Goal: Information Seeking & Learning: Learn about a topic

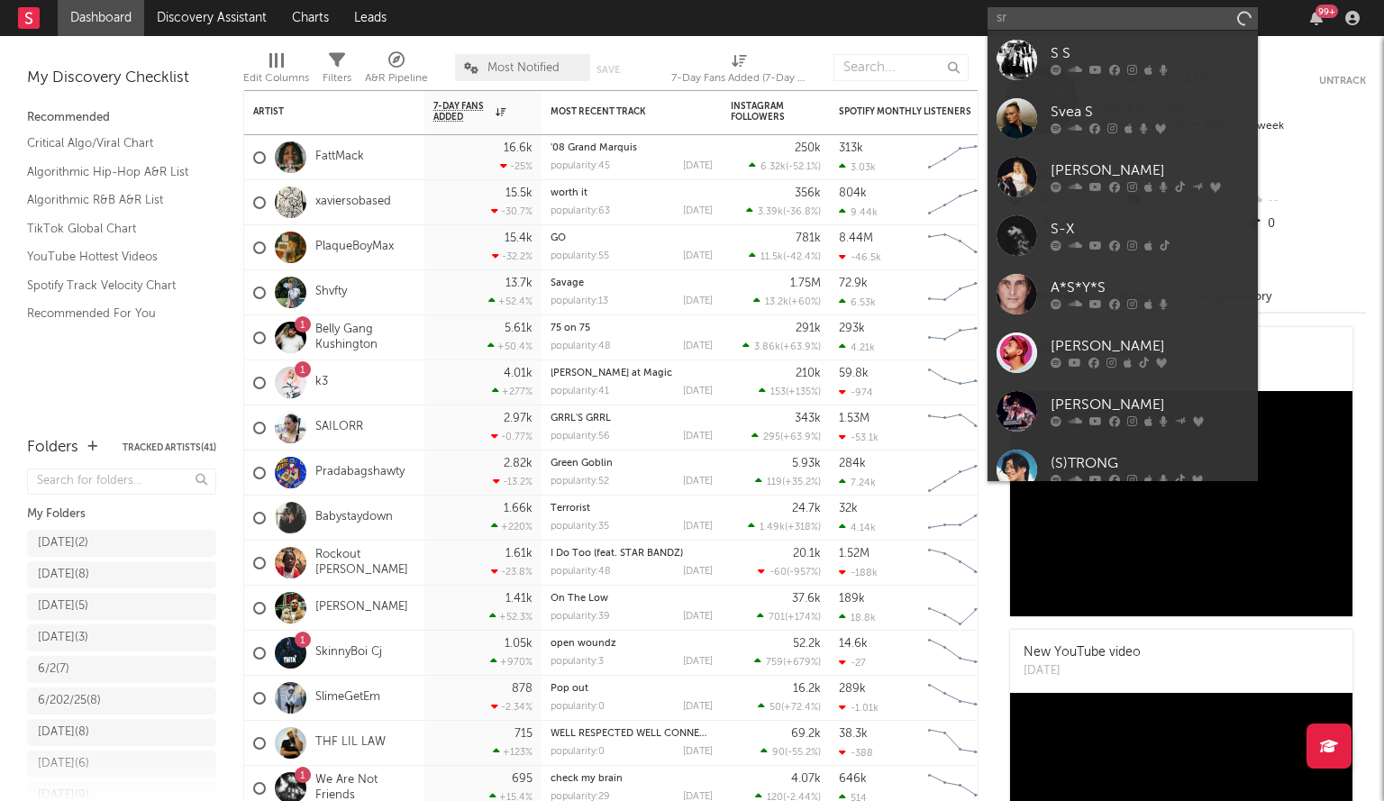
type input "s"
type input "a"
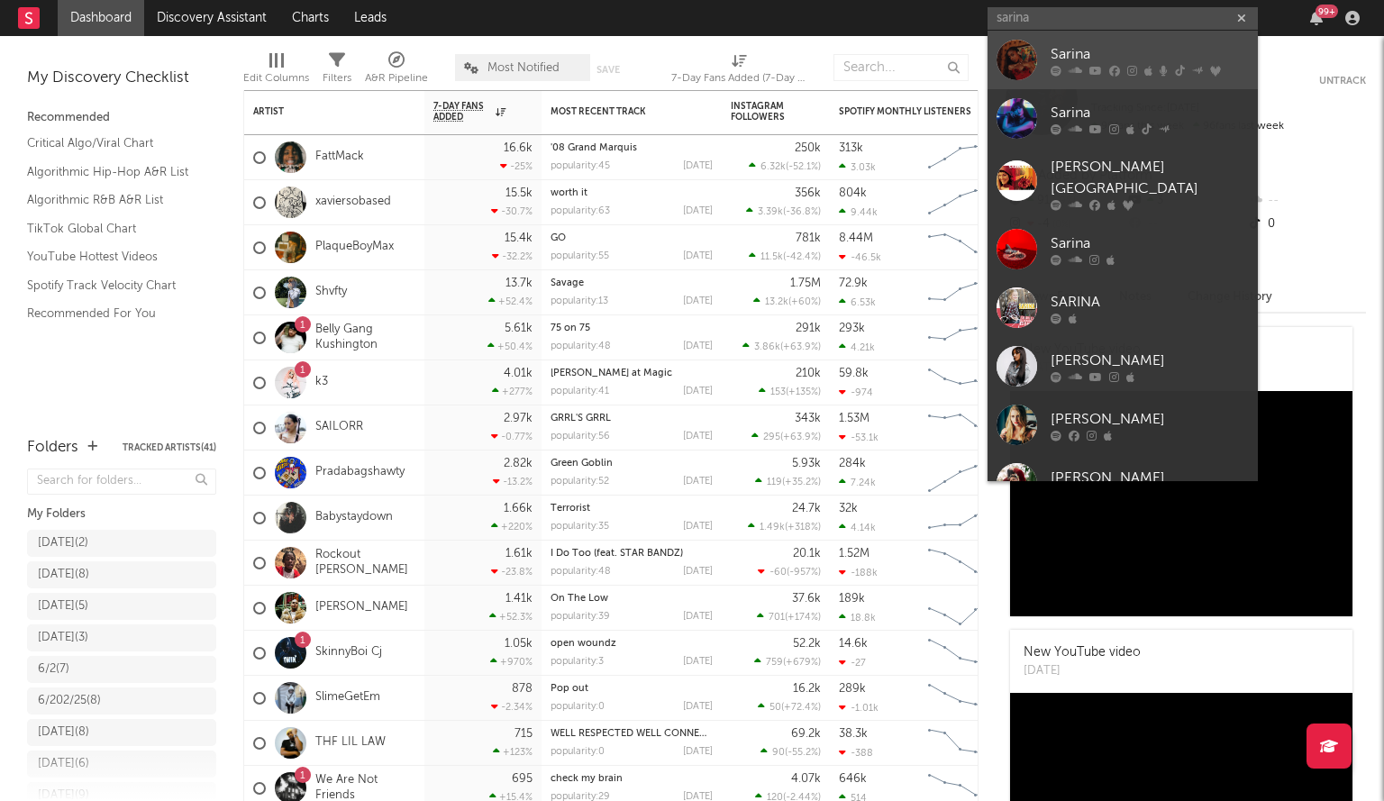
type input "sarina"
click at [1018, 48] on div at bounding box center [1017, 60] width 41 height 41
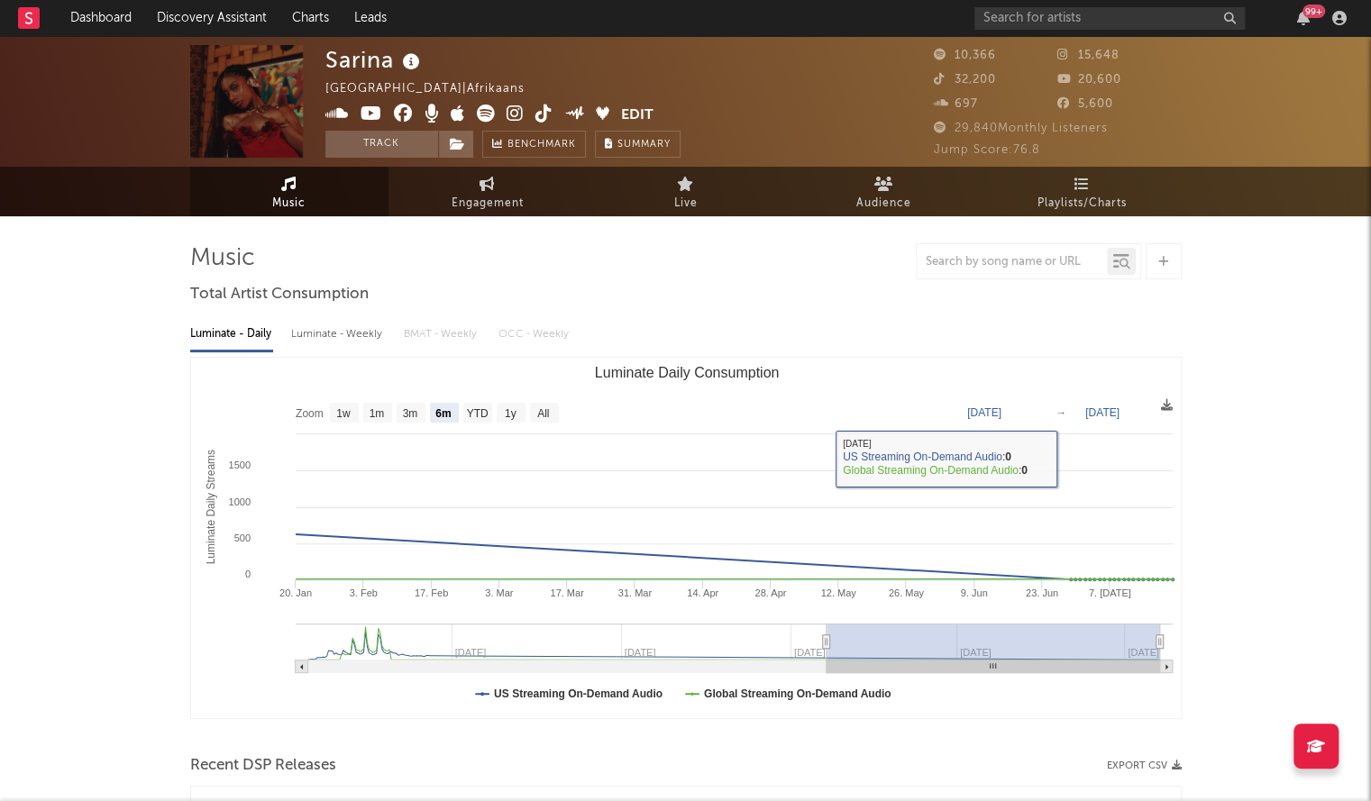
click at [537, 423] on rect "Luminate Daily Consumption" at bounding box center [686, 538] width 991 height 361
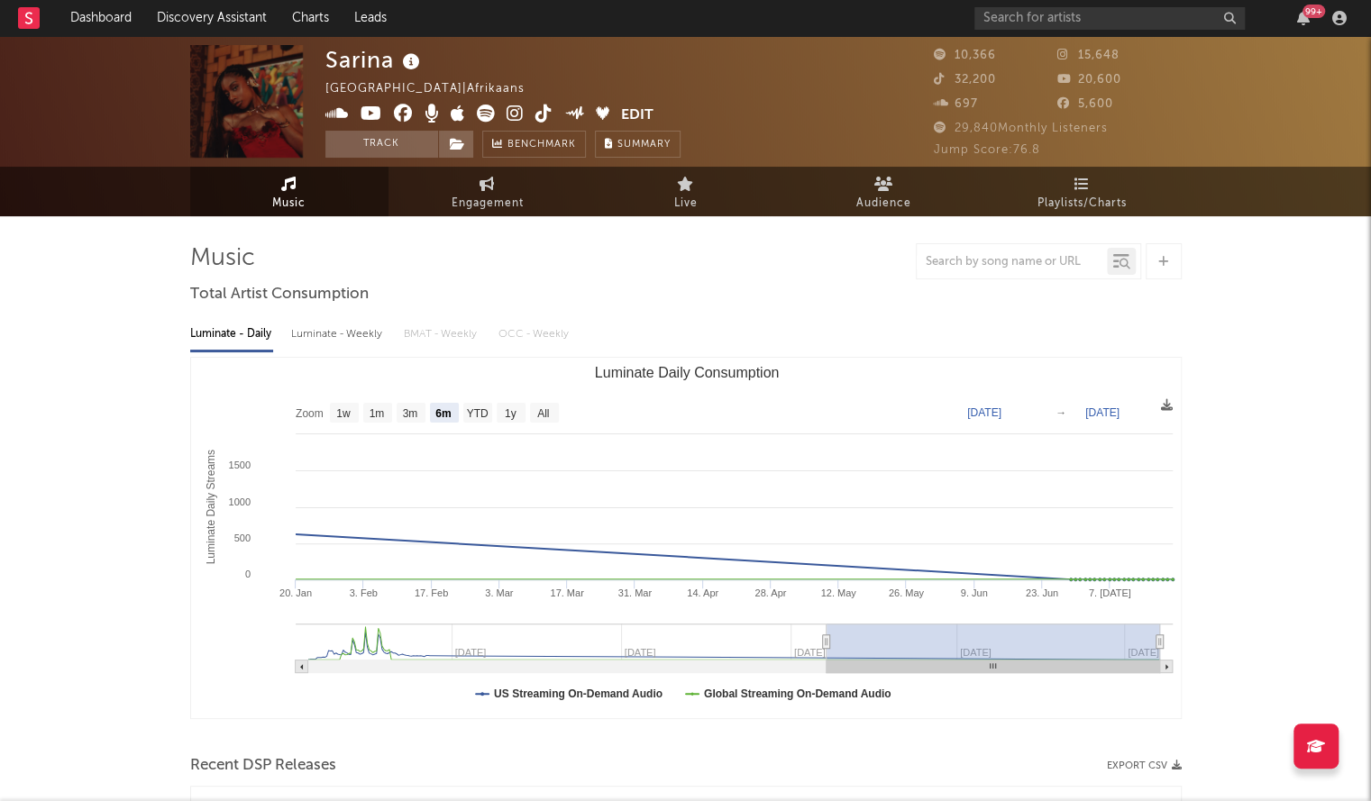
click at [541, 418] on text "All" at bounding box center [543, 413] width 12 height 13
select select "All"
type input "[DATE]"
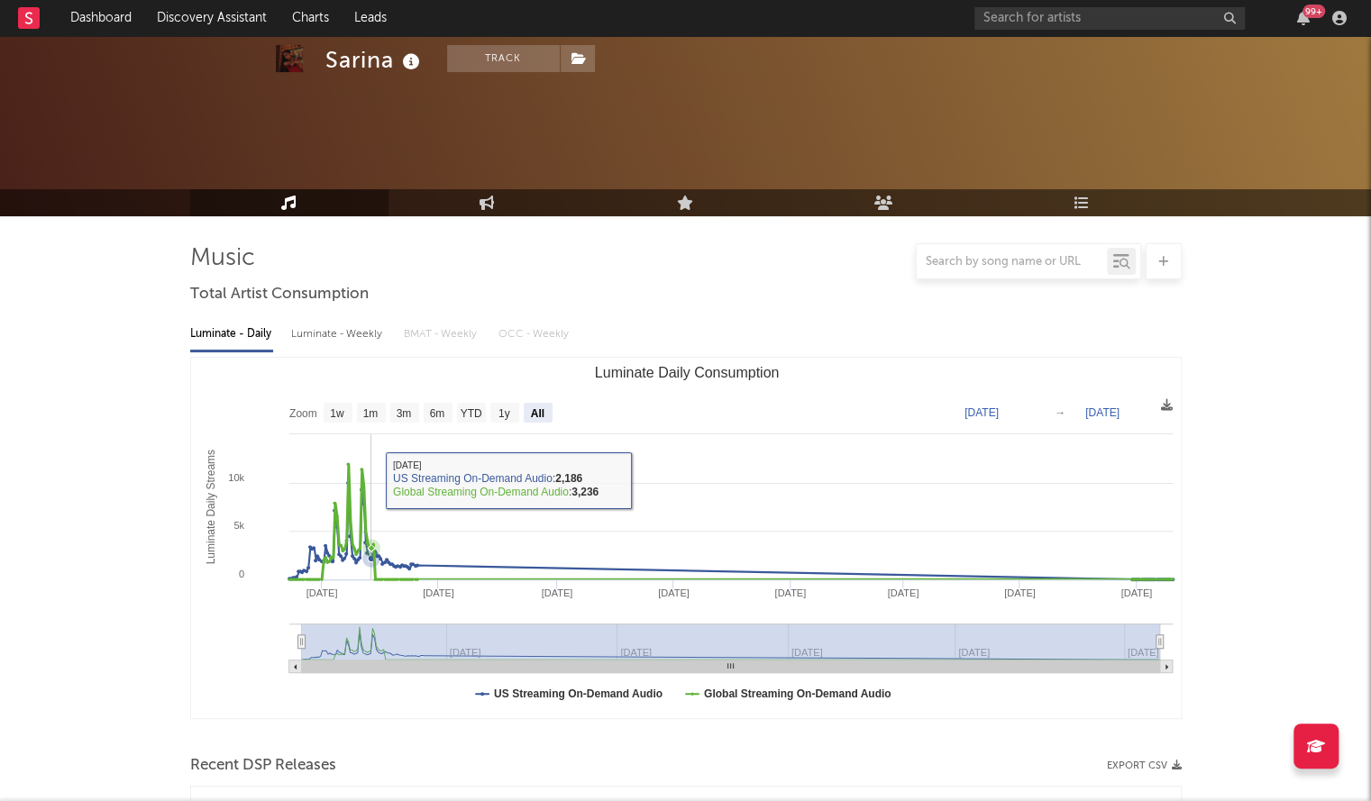
scroll to position [645, 0]
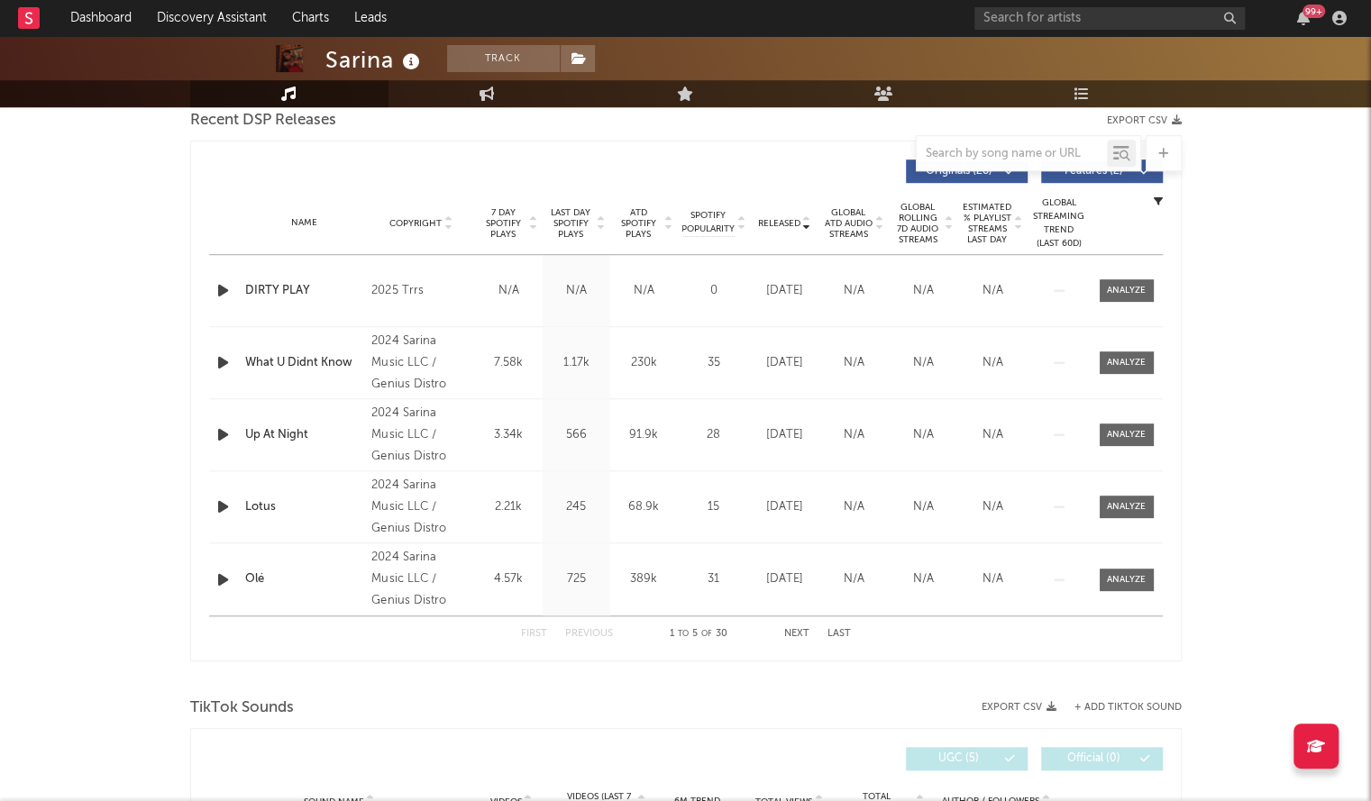
click at [772, 219] on span "Released" at bounding box center [779, 223] width 42 height 11
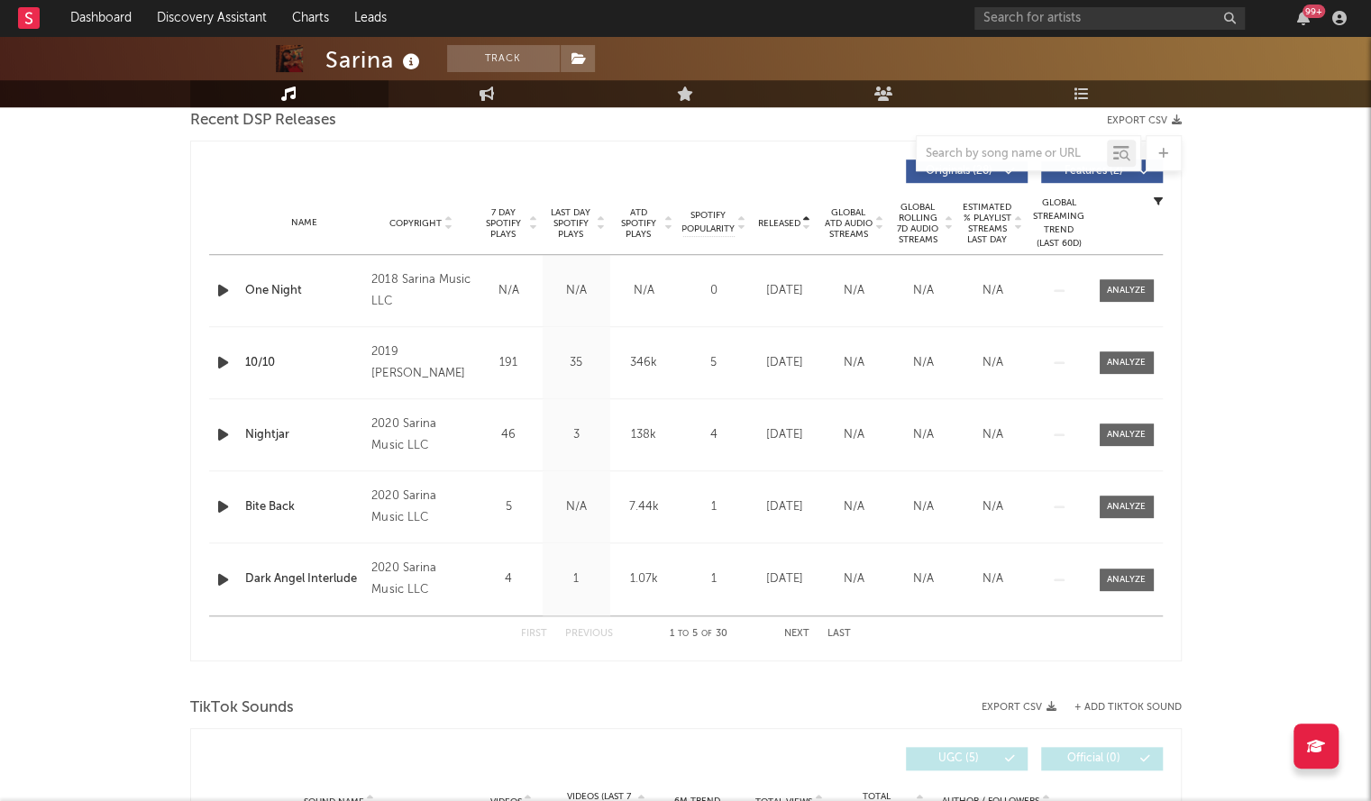
click at [772, 219] on span "Released" at bounding box center [779, 223] width 42 height 11
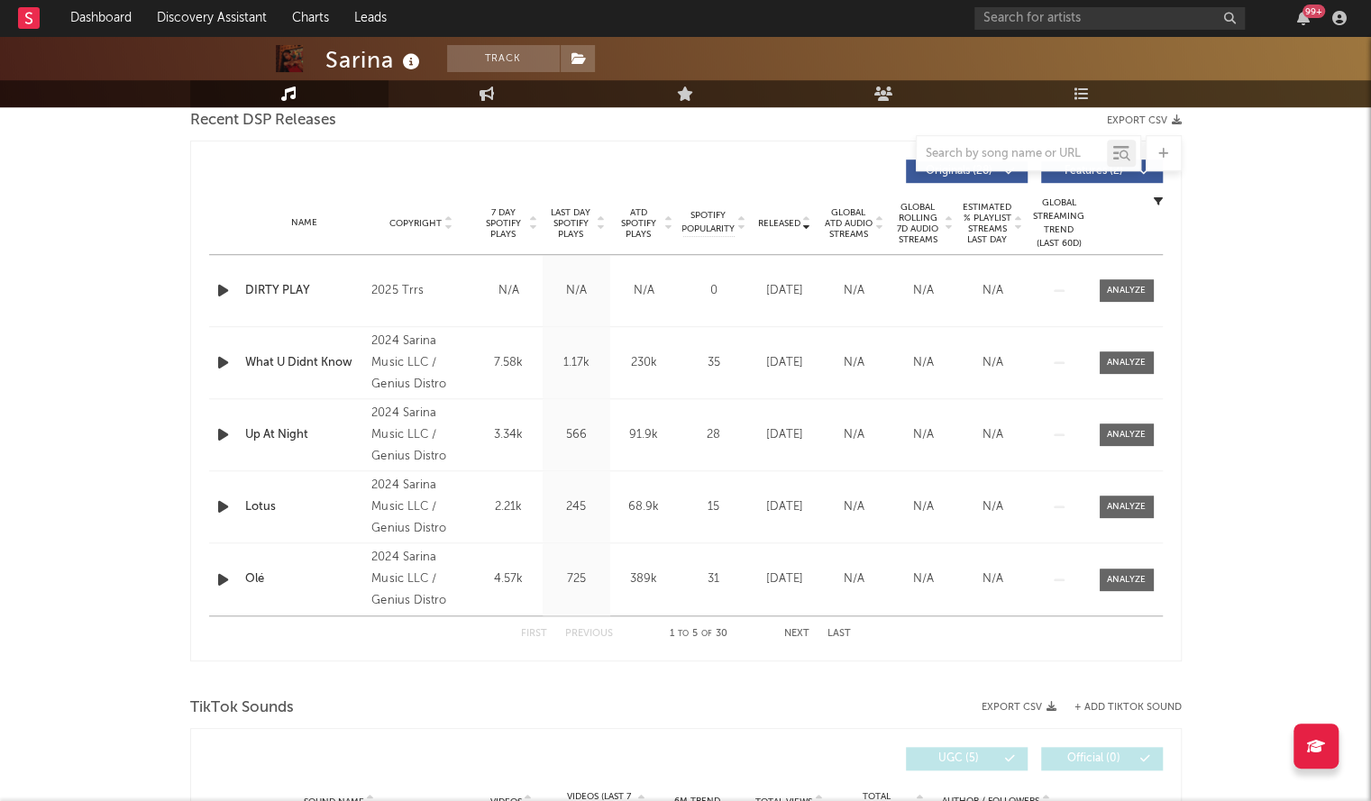
scroll to position [0, 0]
